Goal: Task Accomplishment & Management: Use online tool/utility

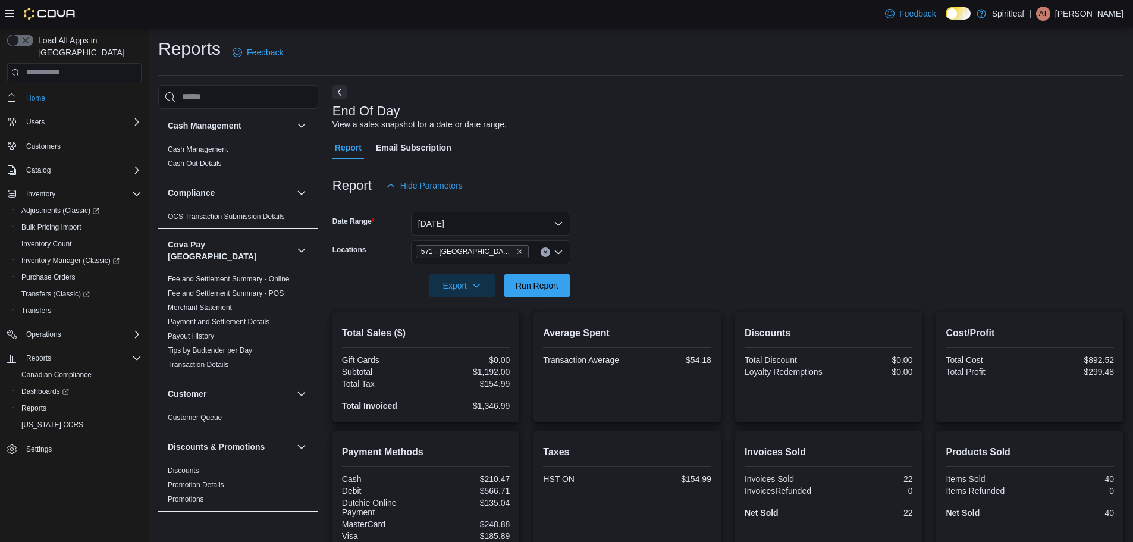
click at [562, 274] on span "Run Report" at bounding box center [537, 286] width 52 height 24
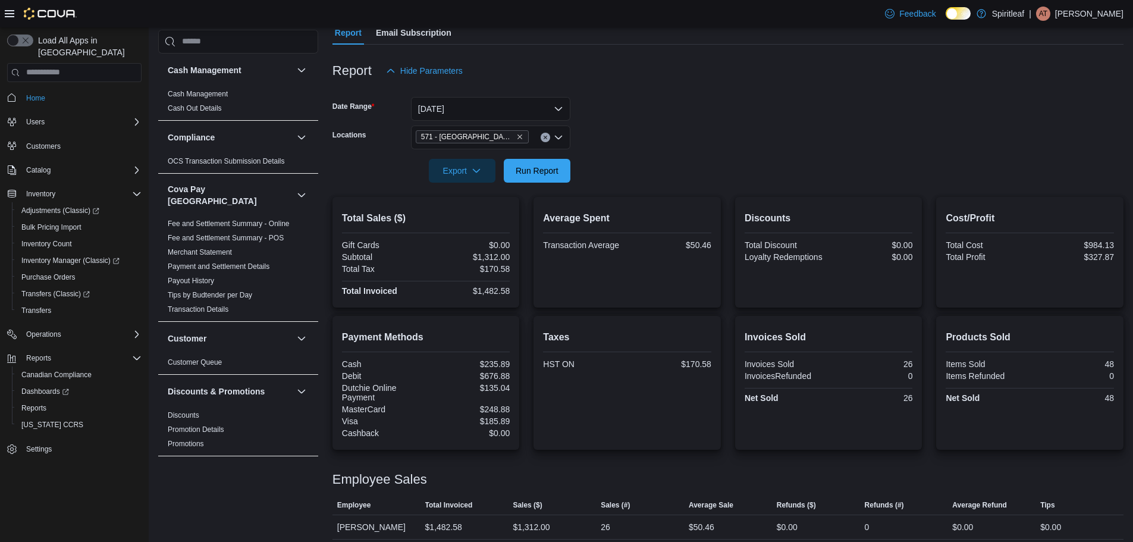
scroll to position [122, 0]
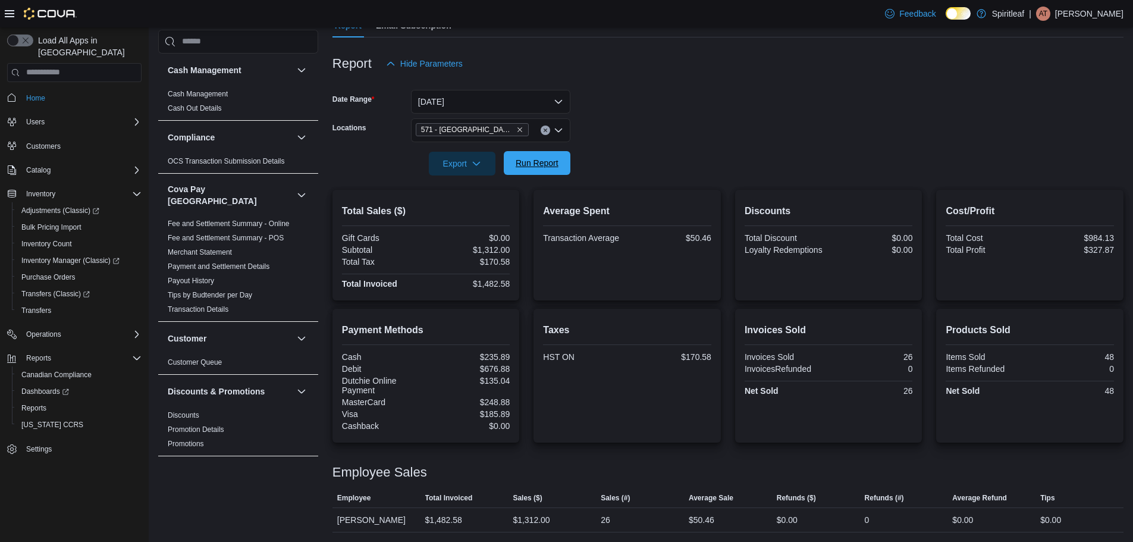
click at [530, 168] on span "Run Report" at bounding box center [537, 163] width 43 height 12
click at [545, 169] on span "Run Report" at bounding box center [537, 163] width 52 height 24
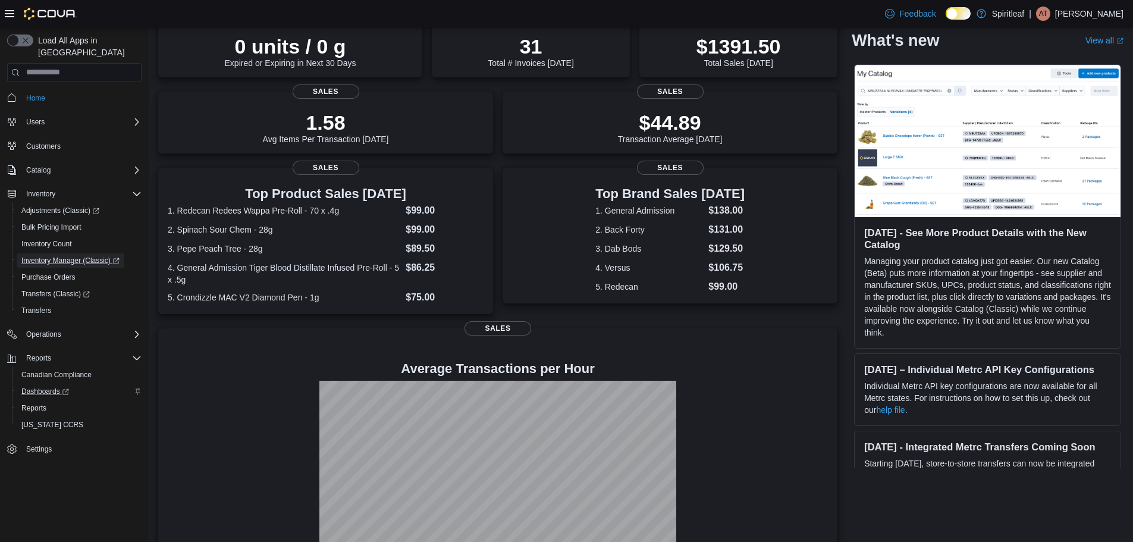
scroll to position [119, 0]
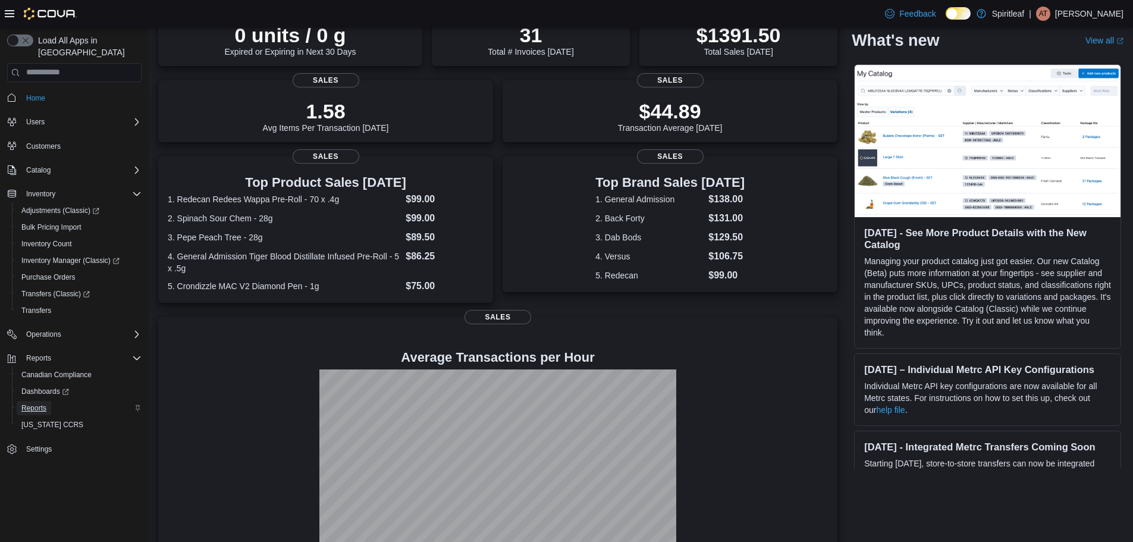
click at [27, 403] on span "Reports" at bounding box center [33, 408] width 25 height 10
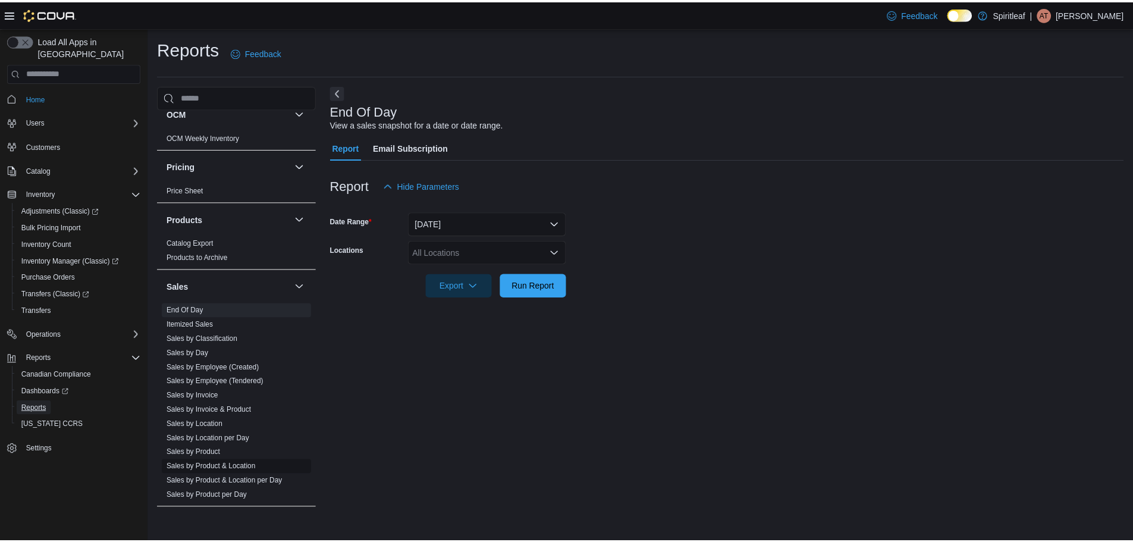
scroll to position [822, 0]
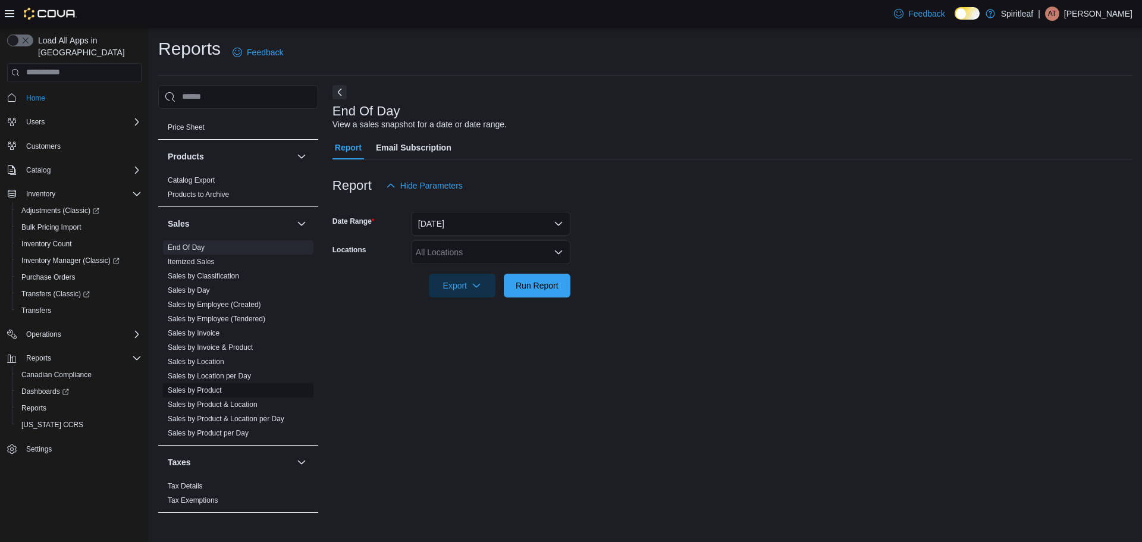
click at [212, 386] on link "Sales by Product" at bounding box center [195, 390] width 54 height 8
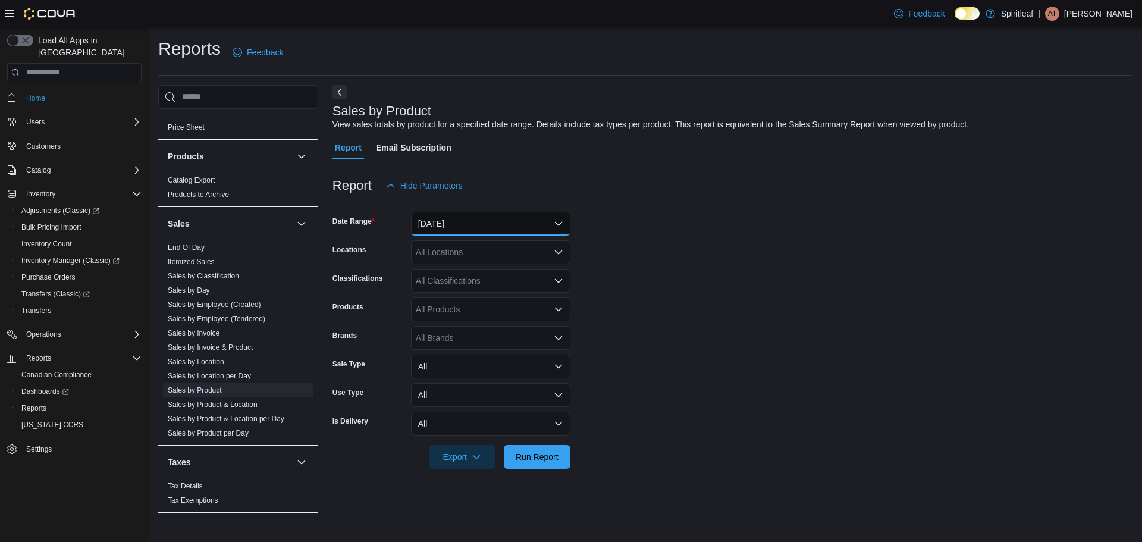
click at [439, 231] on button "Yesterday" at bounding box center [490, 224] width 159 height 24
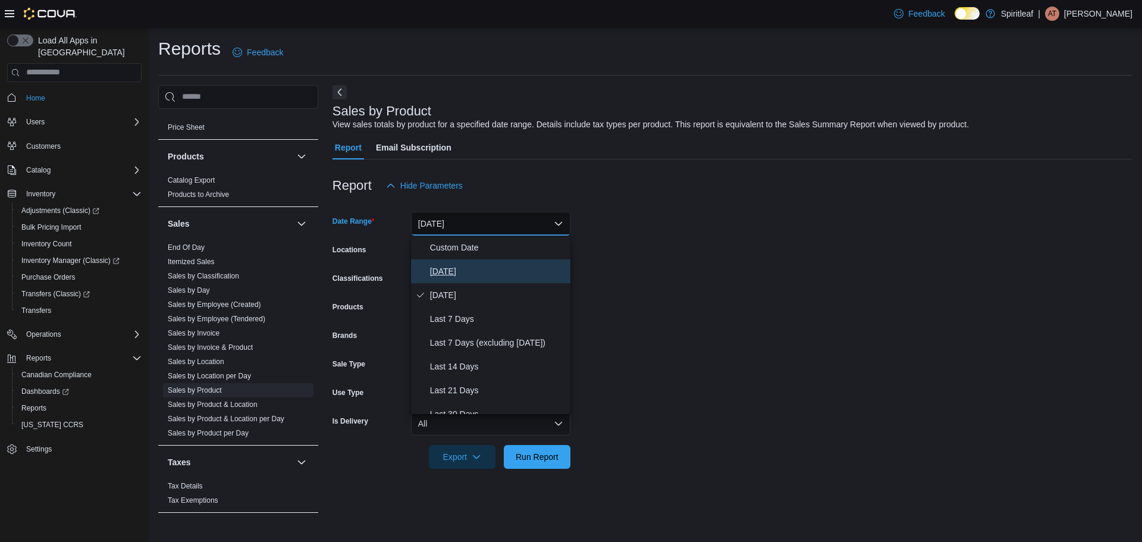
click at [442, 272] on span "[DATE]" at bounding box center [498, 271] width 136 height 14
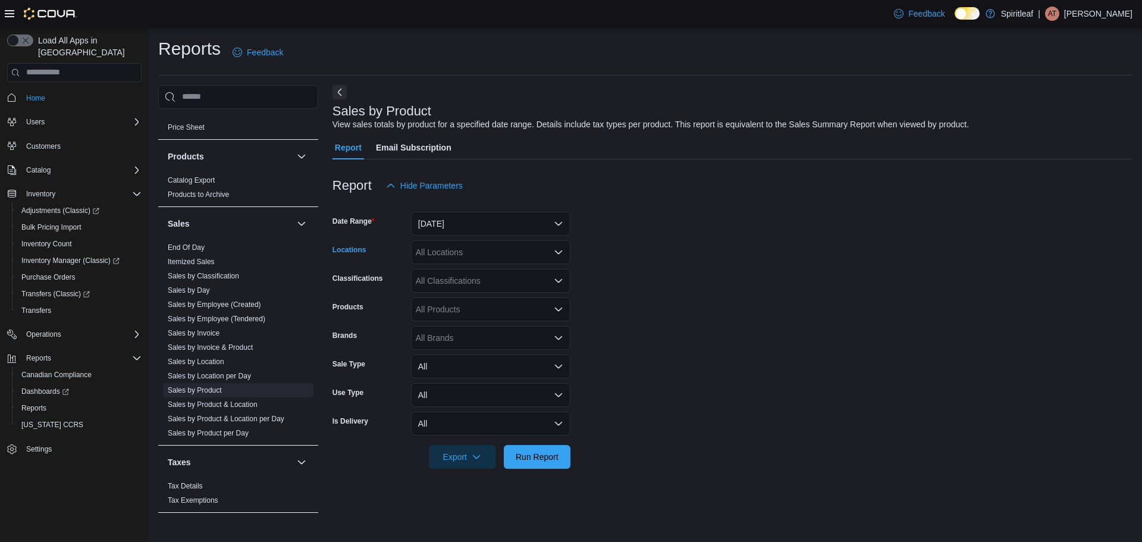
click at [448, 256] on div "All Locations" at bounding box center [490, 252] width 159 height 24
type input "***"
click at [505, 269] on span "571 - [GEOGRAPHIC_DATA] ([GEOGRAPHIC_DATA])" at bounding box center [555, 272] width 202 height 12
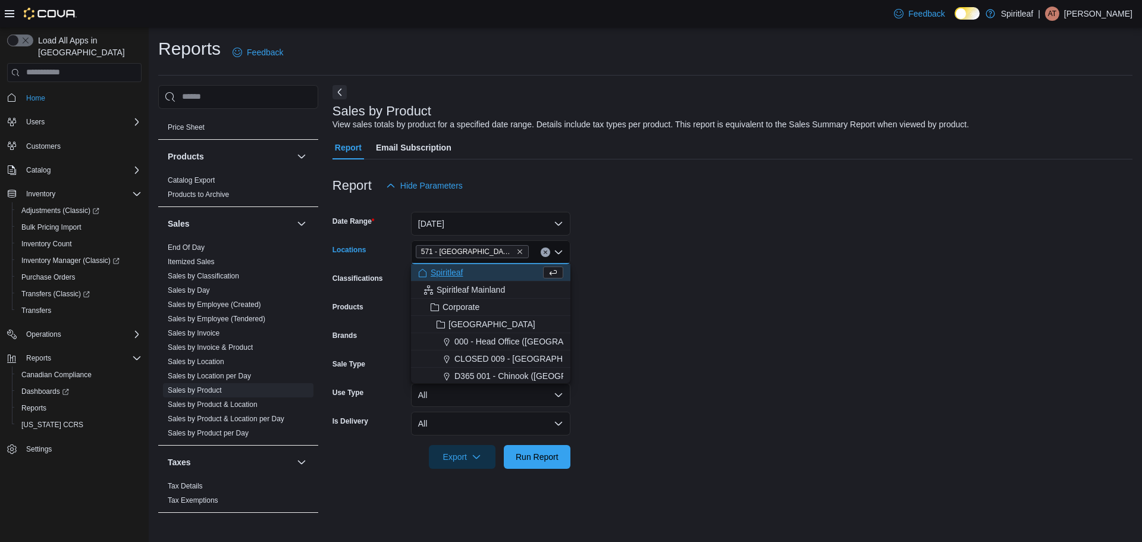
click at [691, 316] on form "Date Range Today Locations 571 - Spiritleaf Ontario St (Stratford) Combo box. S…" at bounding box center [732, 332] width 800 height 271
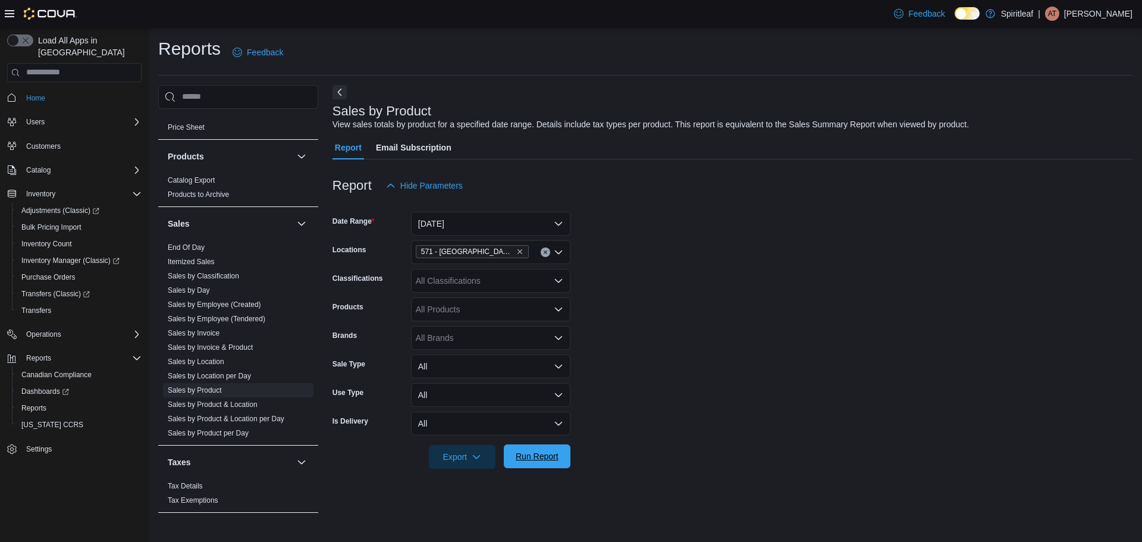
click at [539, 459] on span "Run Report" at bounding box center [537, 456] width 43 height 12
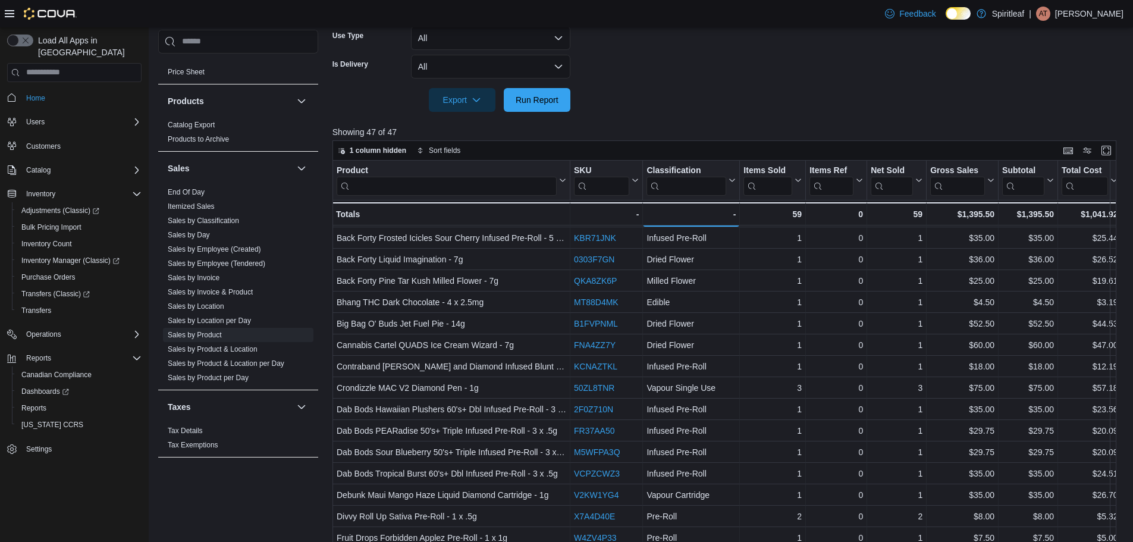
scroll to position [59, 0]
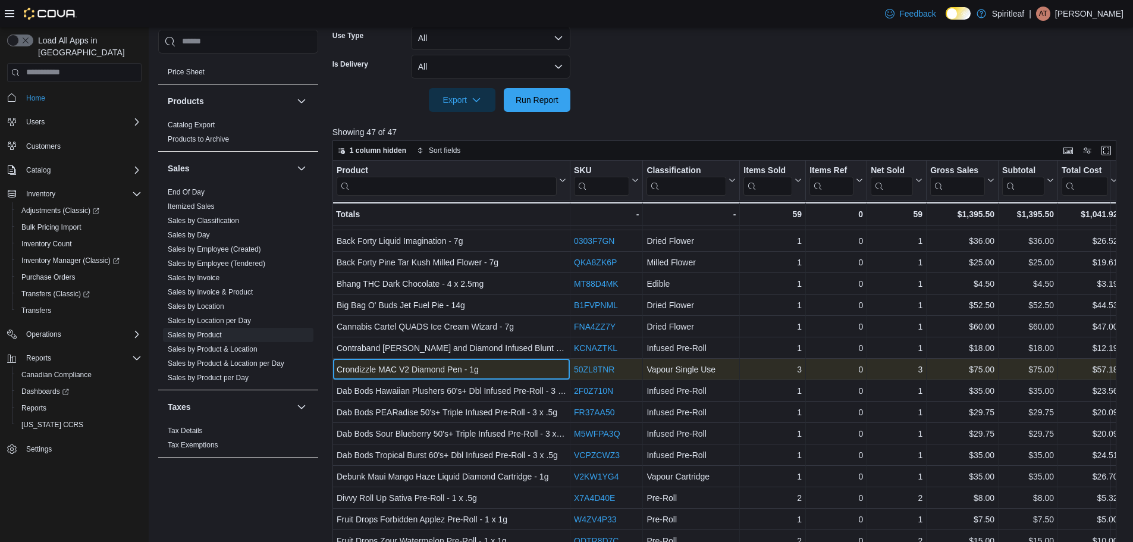
click at [518, 366] on div "Crondizzle MAC V2 Diamond Pen - 1g" at bounding box center [452, 369] width 230 height 14
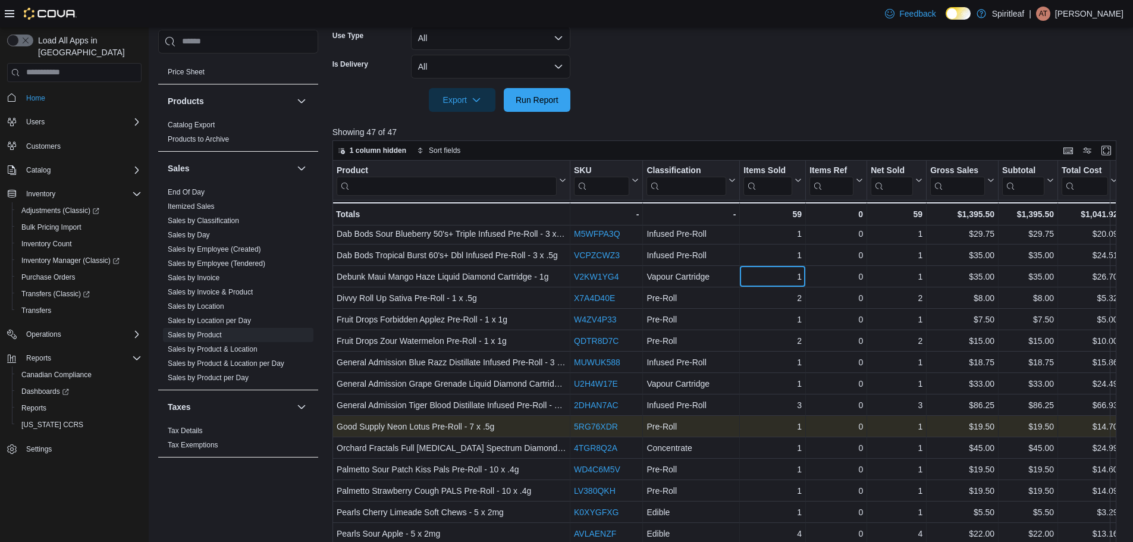
scroll to position [319, 0]
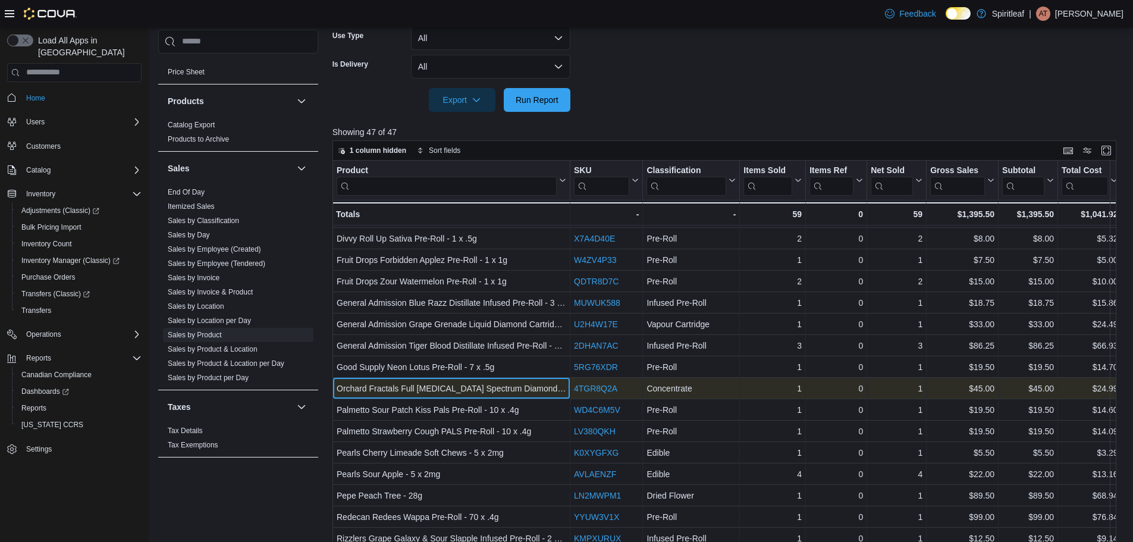
click at [477, 389] on div "Orchard Fractals Full Cannabinoid Spectrum Diamond - 30mL" at bounding box center [452, 388] width 230 height 14
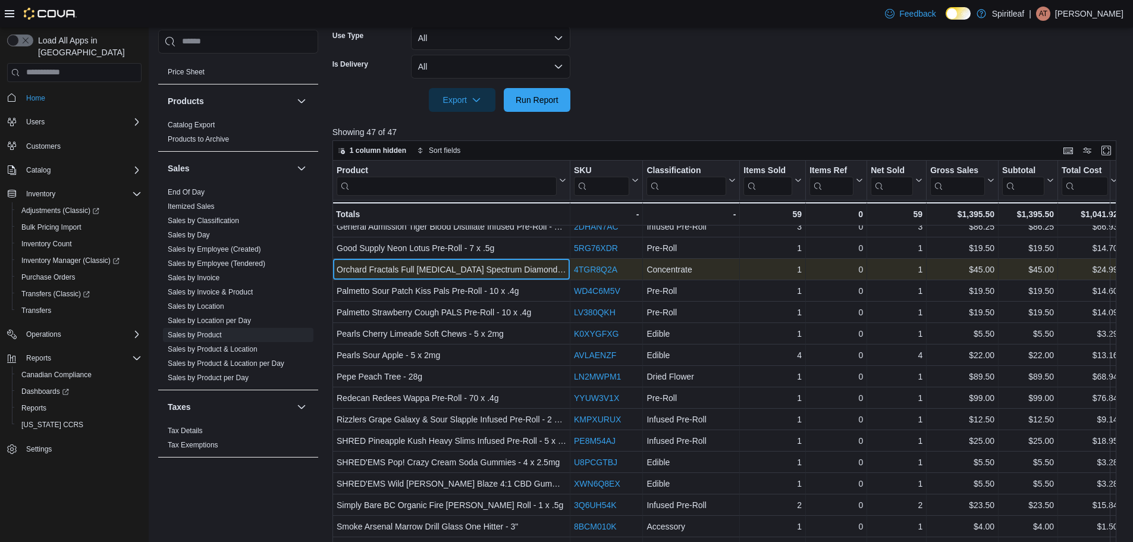
scroll to position [497, 0]
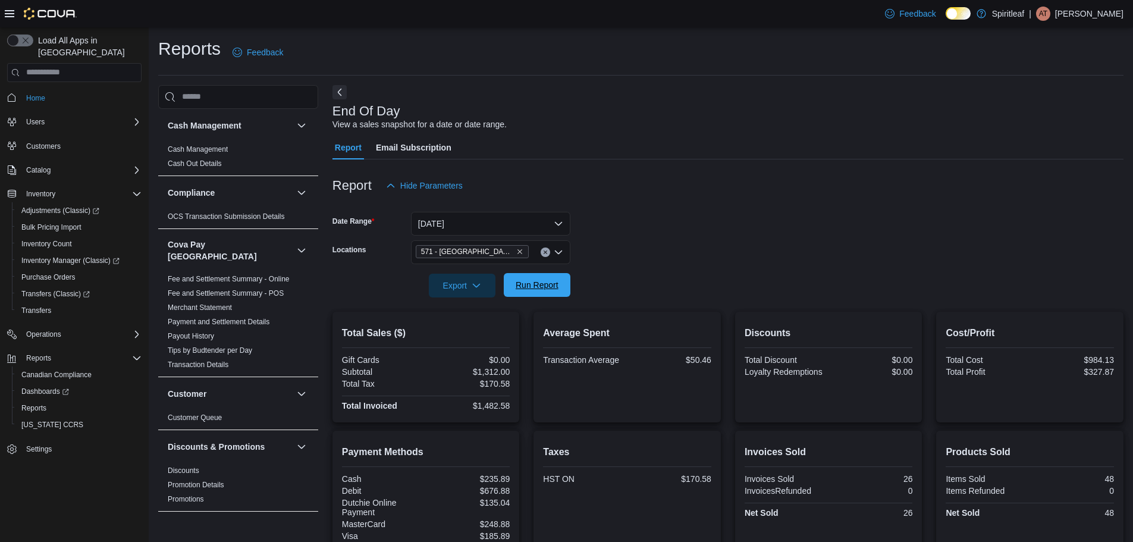
scroll to position [122, 0]
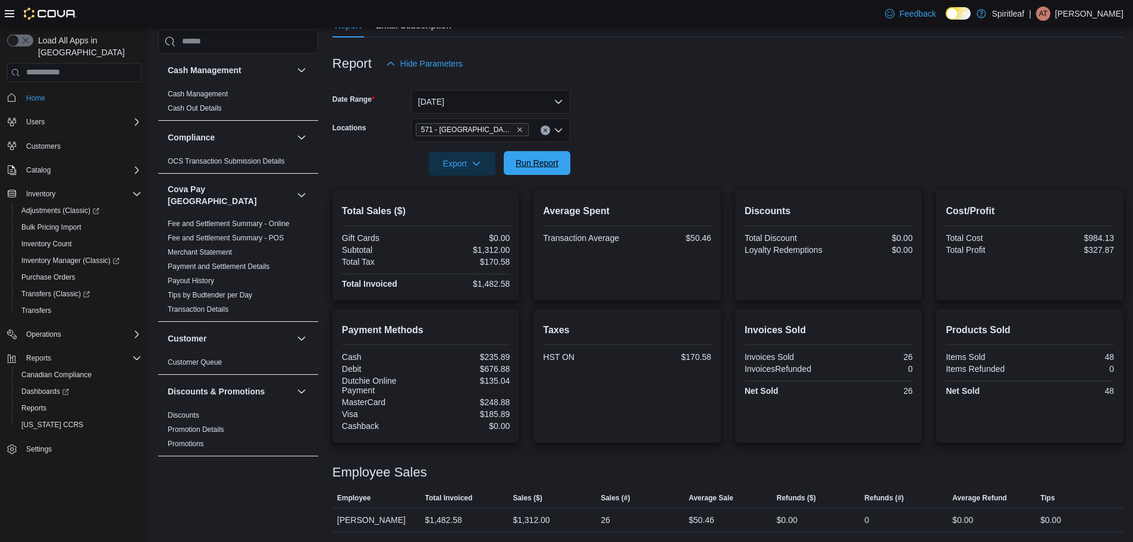
click at [517, 168] on span "Run Report" at bounding box center [537, 163] width 43 height 12
click at [685, 307] on div "Total Sales ($) Gift Cards $0.00 Subtotal $1,395.50 Total Tax $181.46 Total Inv…" at bounding box center [727, 361] width 791 height 342
click at [527, 172] on span "Run Report" at bounding box center [537, 163] width 52 height 24
